Goal: Task Accomplishment & Management: Complete application form

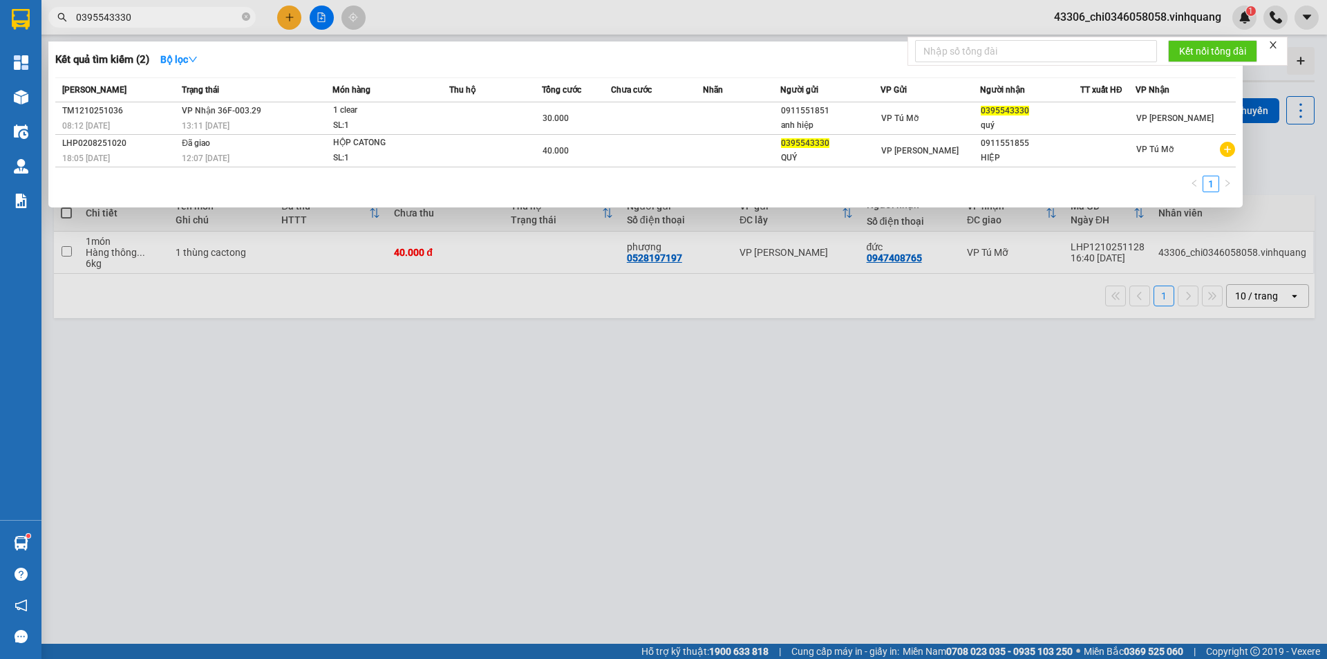
drag, startPoint x: 139, startPoint y: 20, endPoint x: 65, endPoint y: 17, distance: 74.0
click at [65, 17] on div "0395543330" at bounding box center [135, 17] width 270 height 21
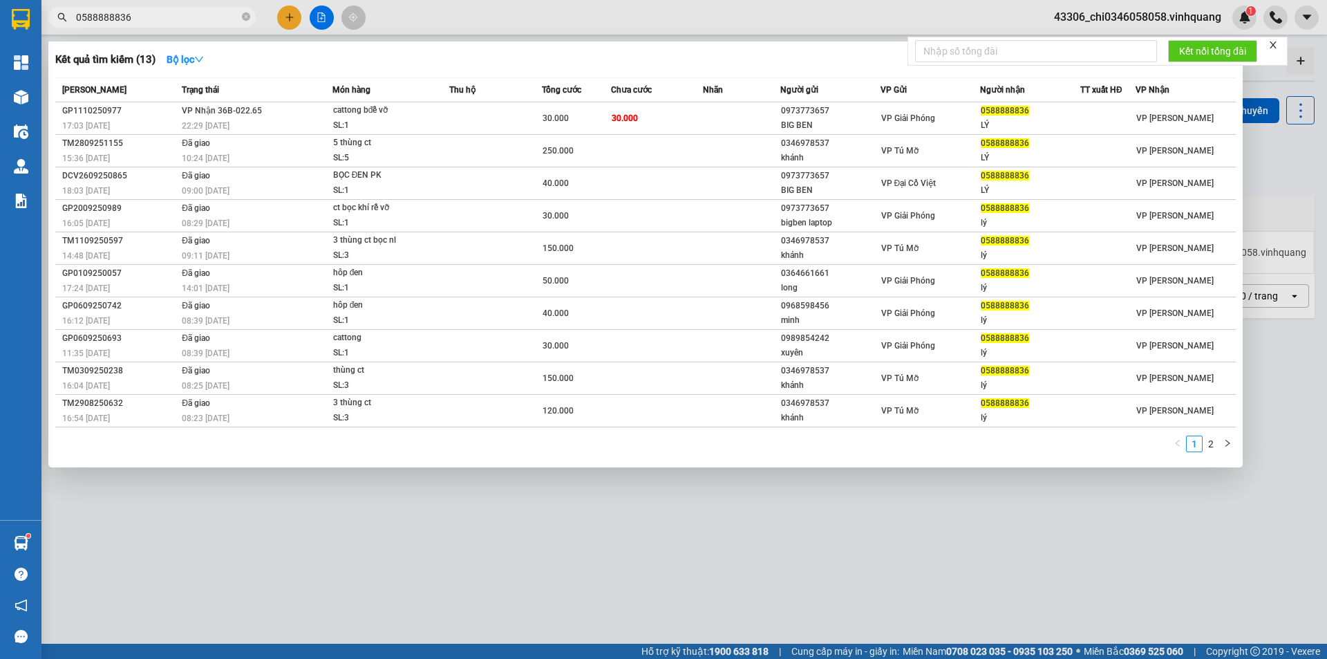
type input "0588888836"
click at [409, 594] on div at bounding box center [663, 329] width 1327 height 659
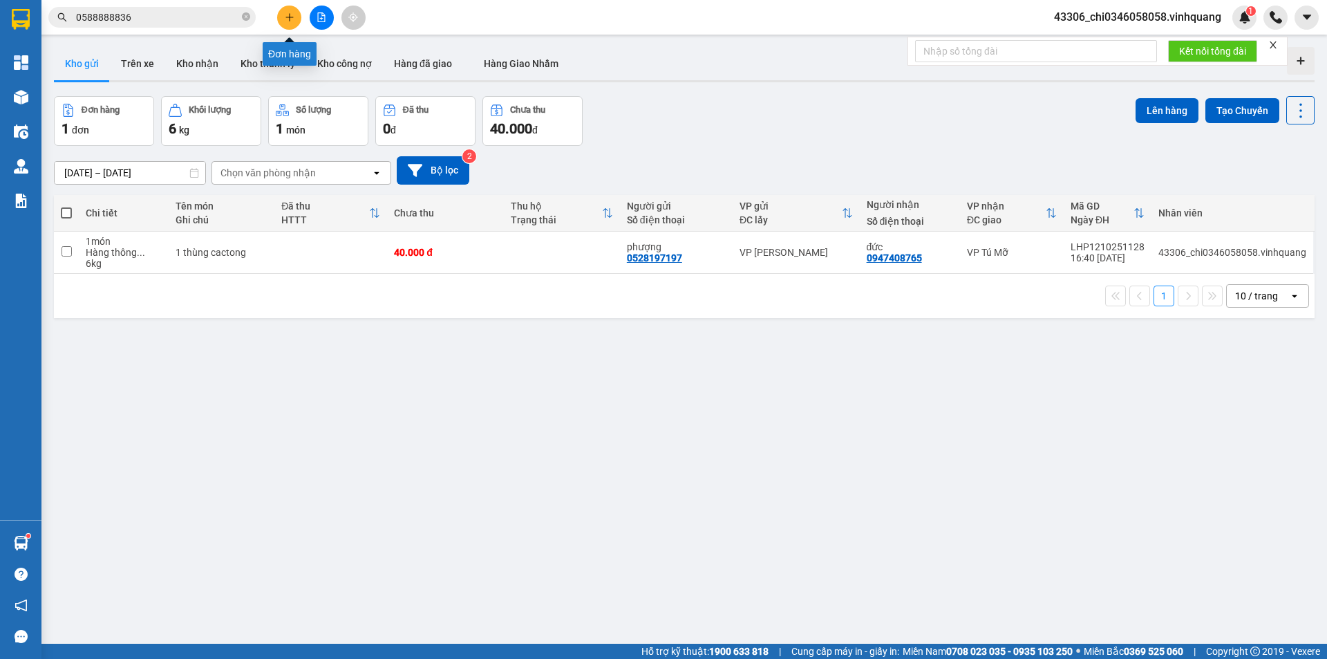
click at [285, 17] on icon "plus" at bounding box center [290, 17] width 10 height 10
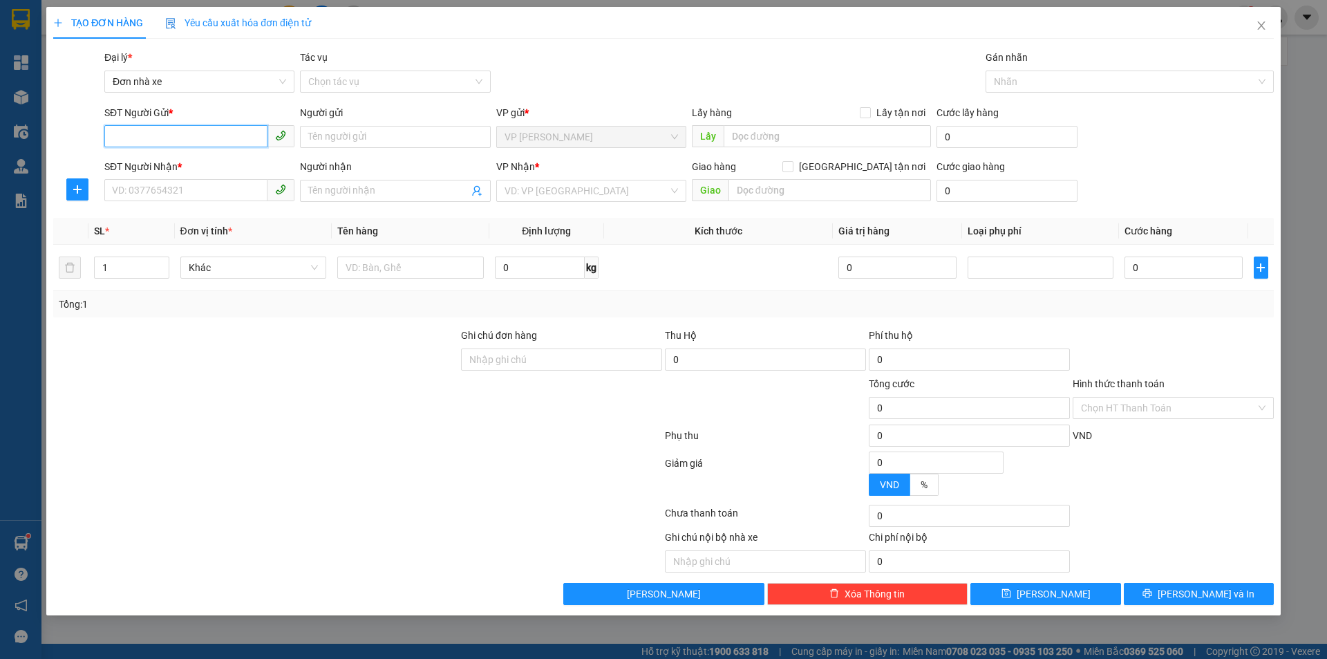
click at [160, 129] on input "SĐT Người Gửi *" at bounding box center [185, 136] width 163 height 22
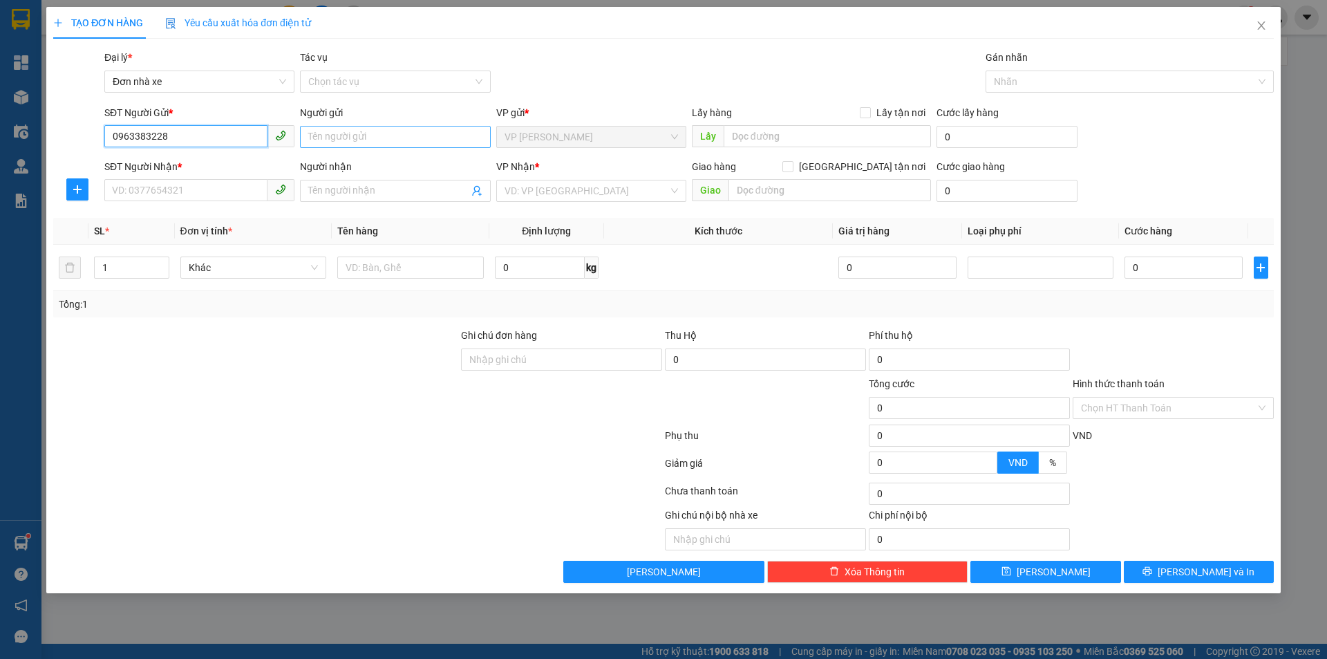
type input "0963383228"
click at [318, 135] on input "Người gửi" at bounding box center [395, 137] width 190 height 22
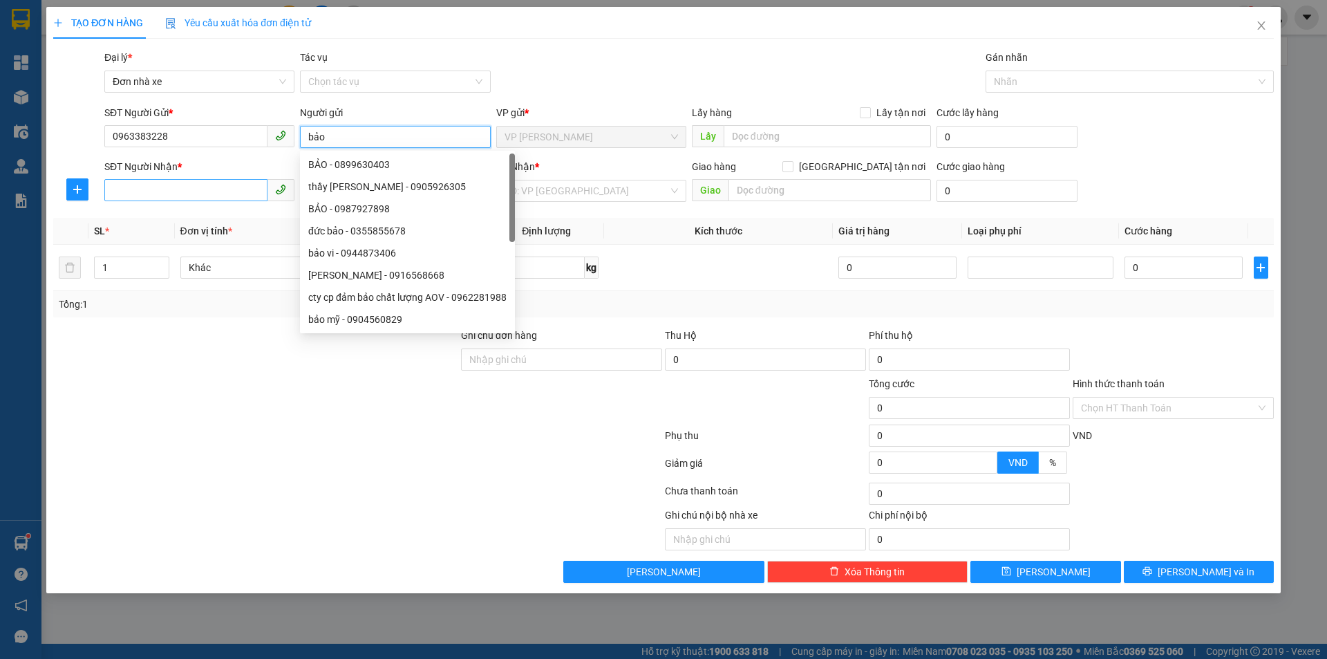
type input "bảo"
click at [178, 191] on input "SĐT Người Nhận *" at bounding box center [185, 190] width 163 height 22
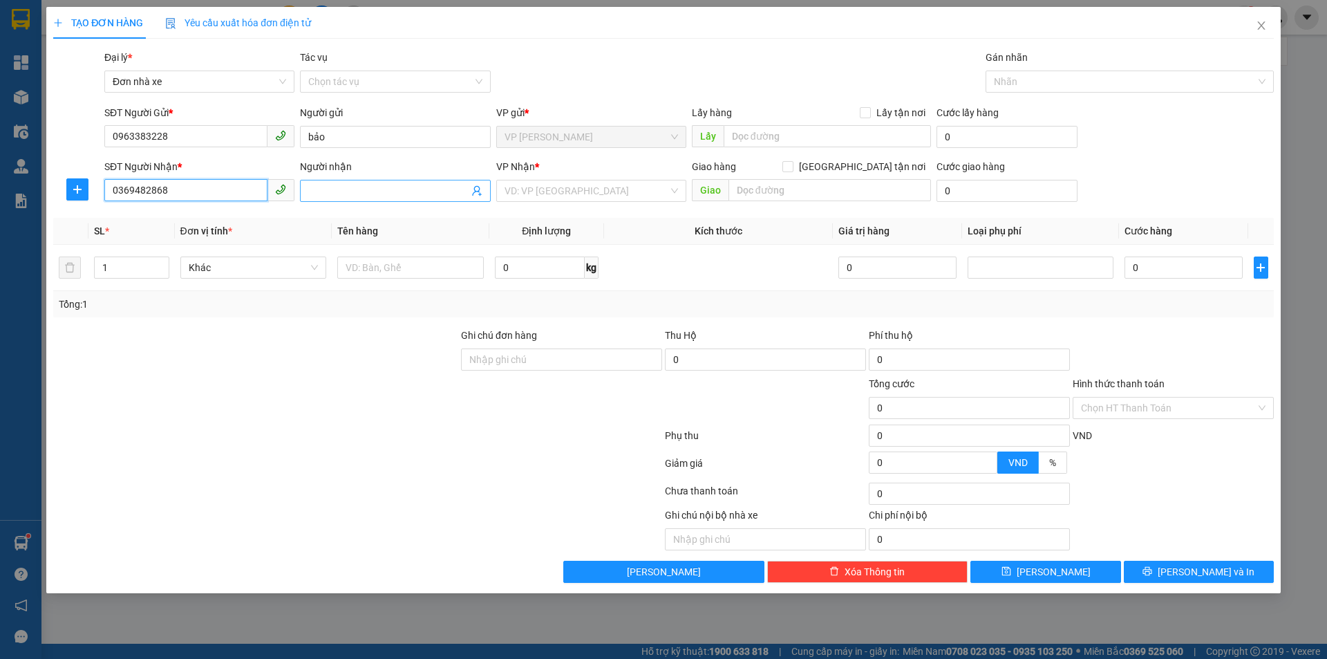
type input "0369482868"
click at [319, 195] on input "Người nhận" at bounding box center [388, 190] width 160 height 15
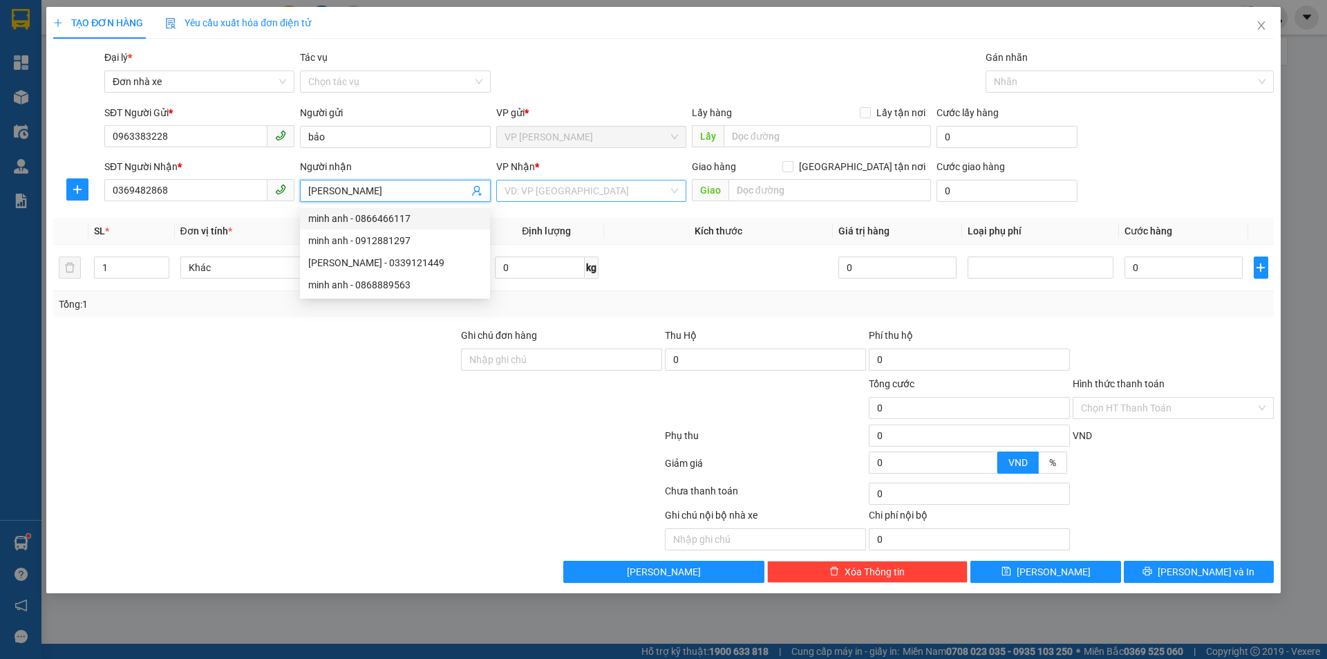
type input "[PERSON_NAME]"
click at [515, 197] on input "search" at bounding box center [587, 190] width 164 height 21
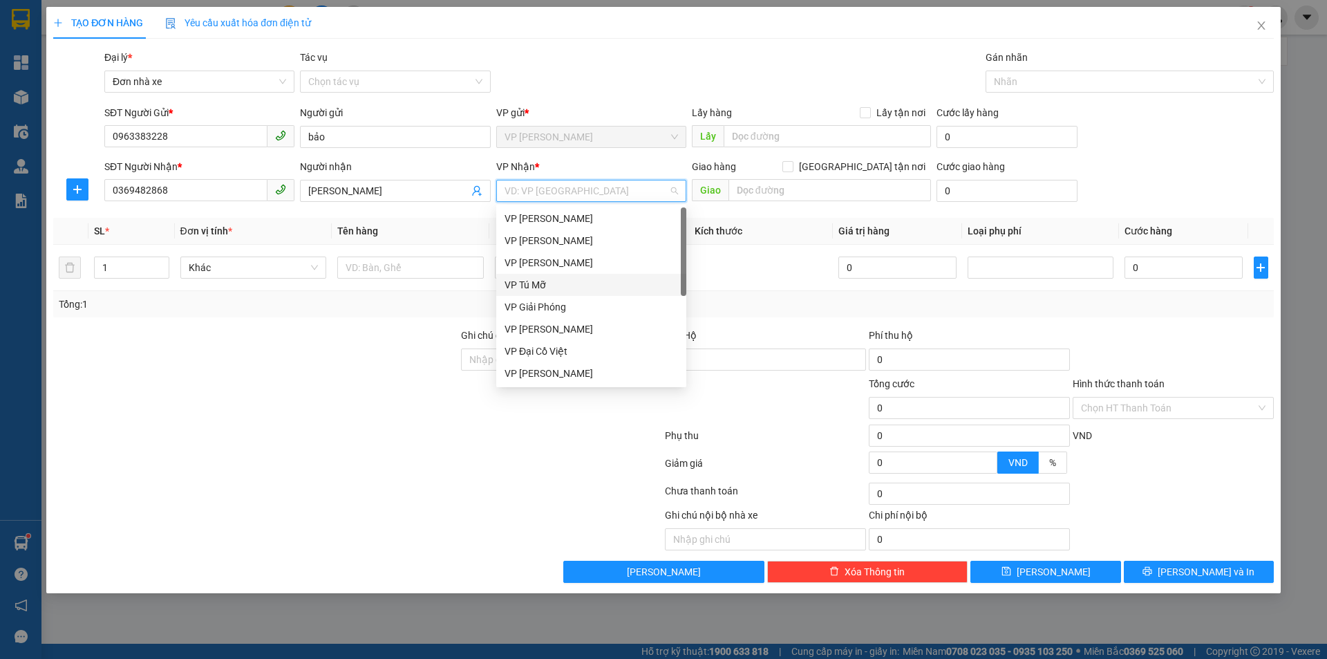
click at [547, 281] on div "VP Tú Mỡ" at bounding box center [591, 284] width 173 height 15
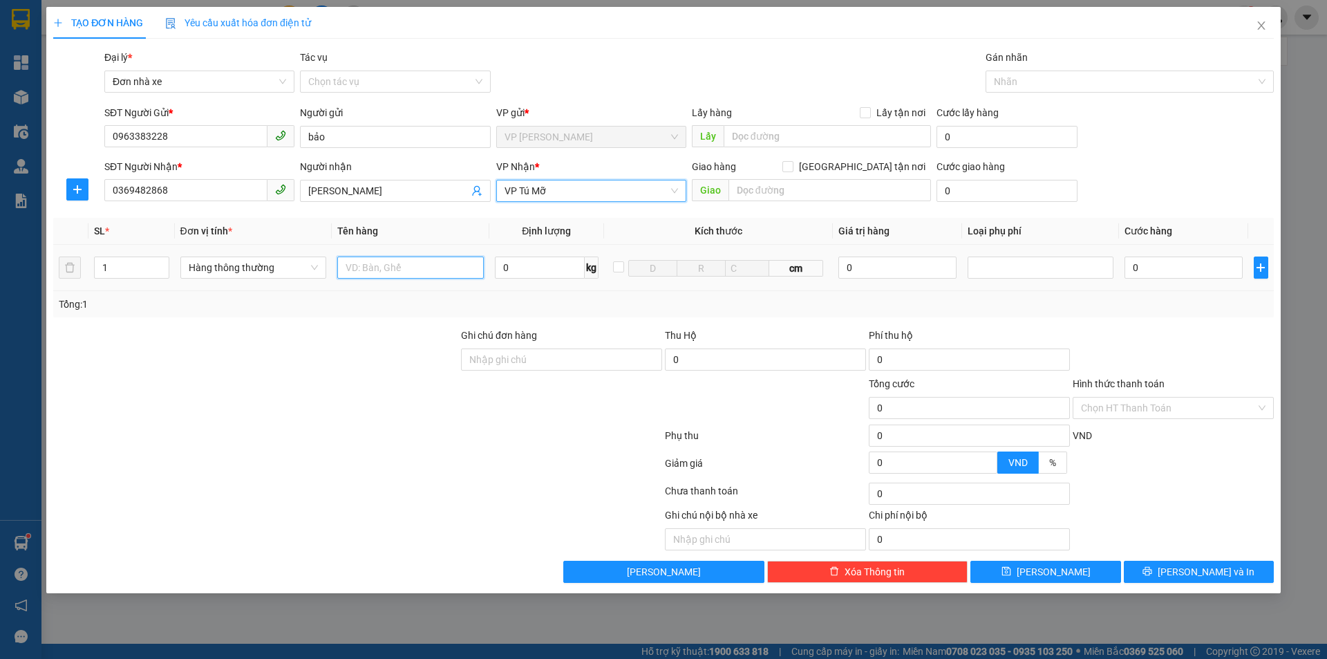
click at [373, 270] on input "text" at bounding box center [410, 267] width 147 height 22
type input "1 bịch túi bóng đen"
click at [511, 273] on input "0" at bounding box center [540, 267] width 90 height 22
type input "1"
click at [1142, 351] on div at bounding box center [1173, 352] width 204 height 48
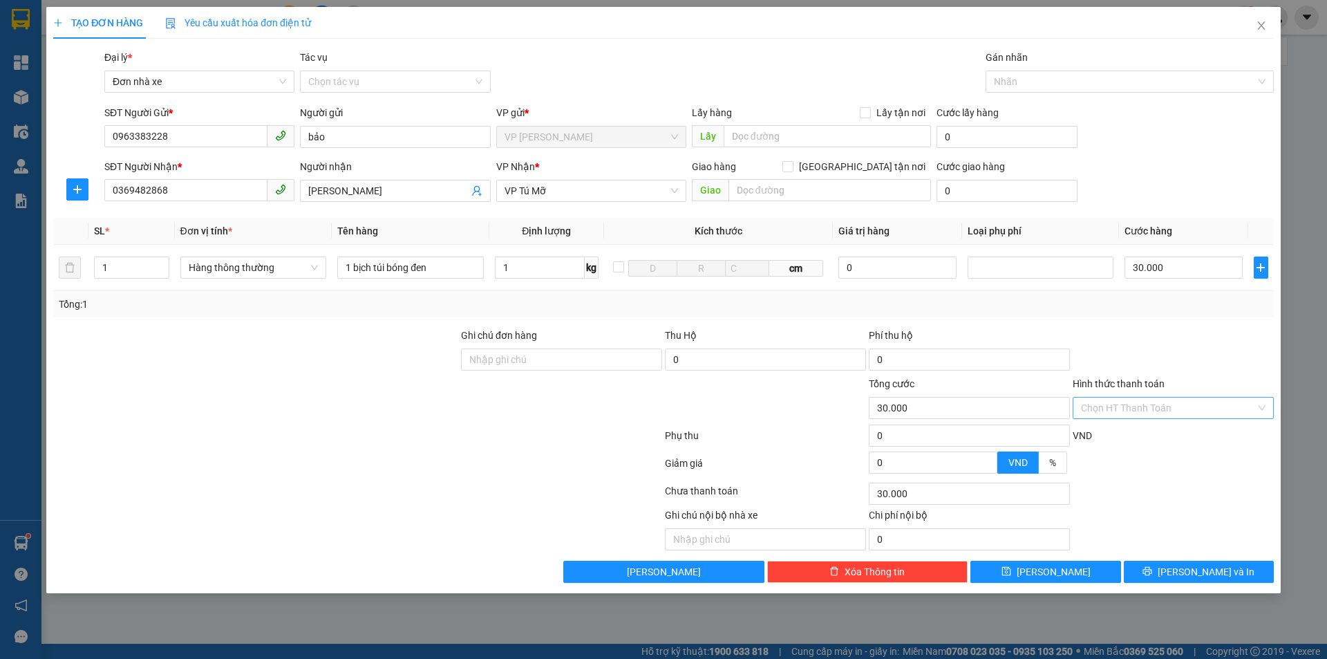
type input "30.000"
click at [1203, 567] on span "[PERSON_NAME] và In" at bounding box center [1206, 571] width 97 height 15
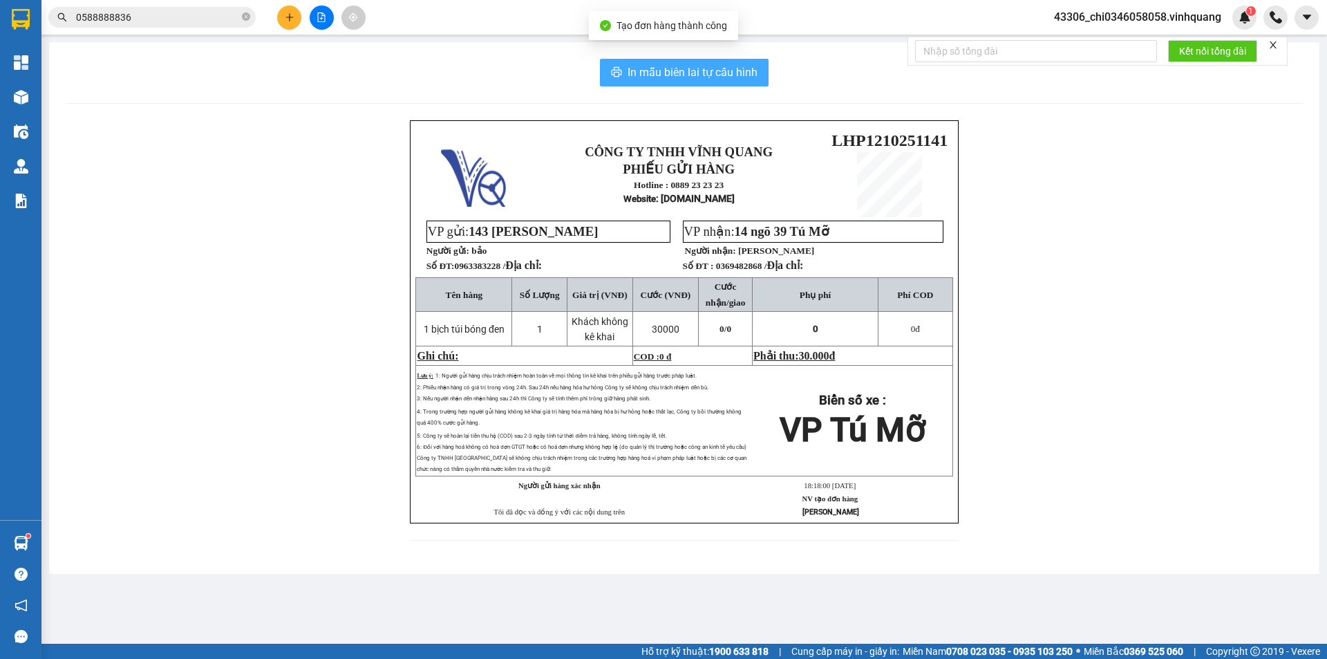
click at [644, 70] on span "In mẫu biên lai tự cấu hình" at bounding box center [693, 72] width 130 height 17
